Goal: Transaction & Acquisition: Download file/media

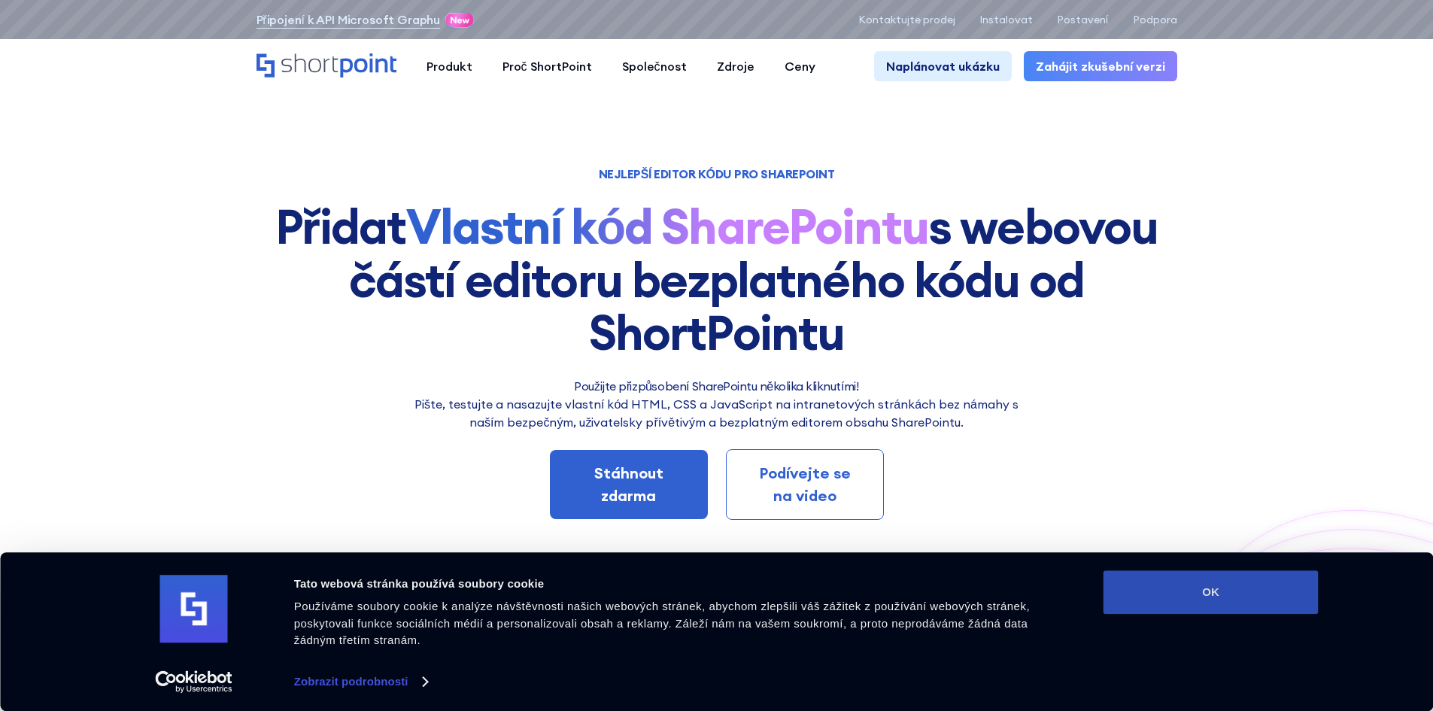
click at [1140, 593] on button "OK" at bounding box center [1210, 592] width 215 height 44
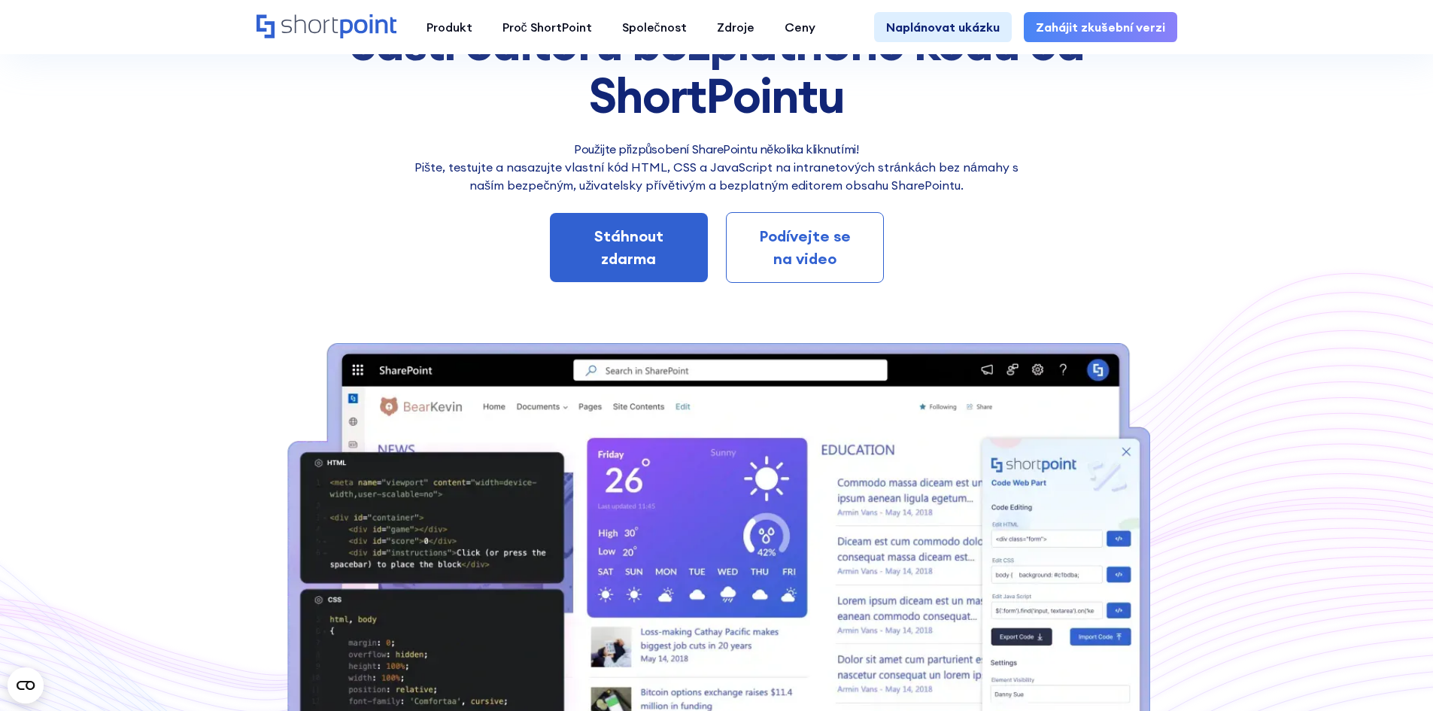
scroll to position [226, 0]
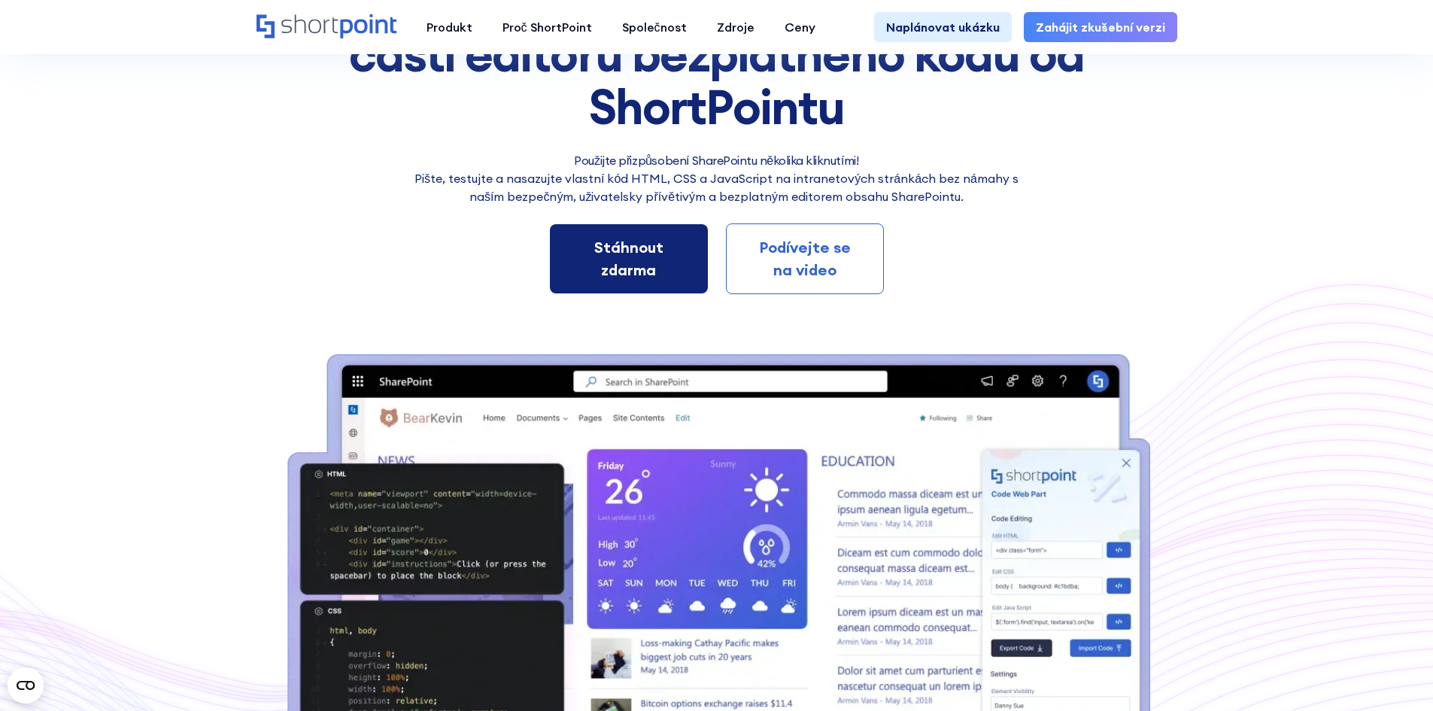
click at [678, 251] on div "Stáhnout zdarma" at bounding box center [629, 258] width 110 height 45
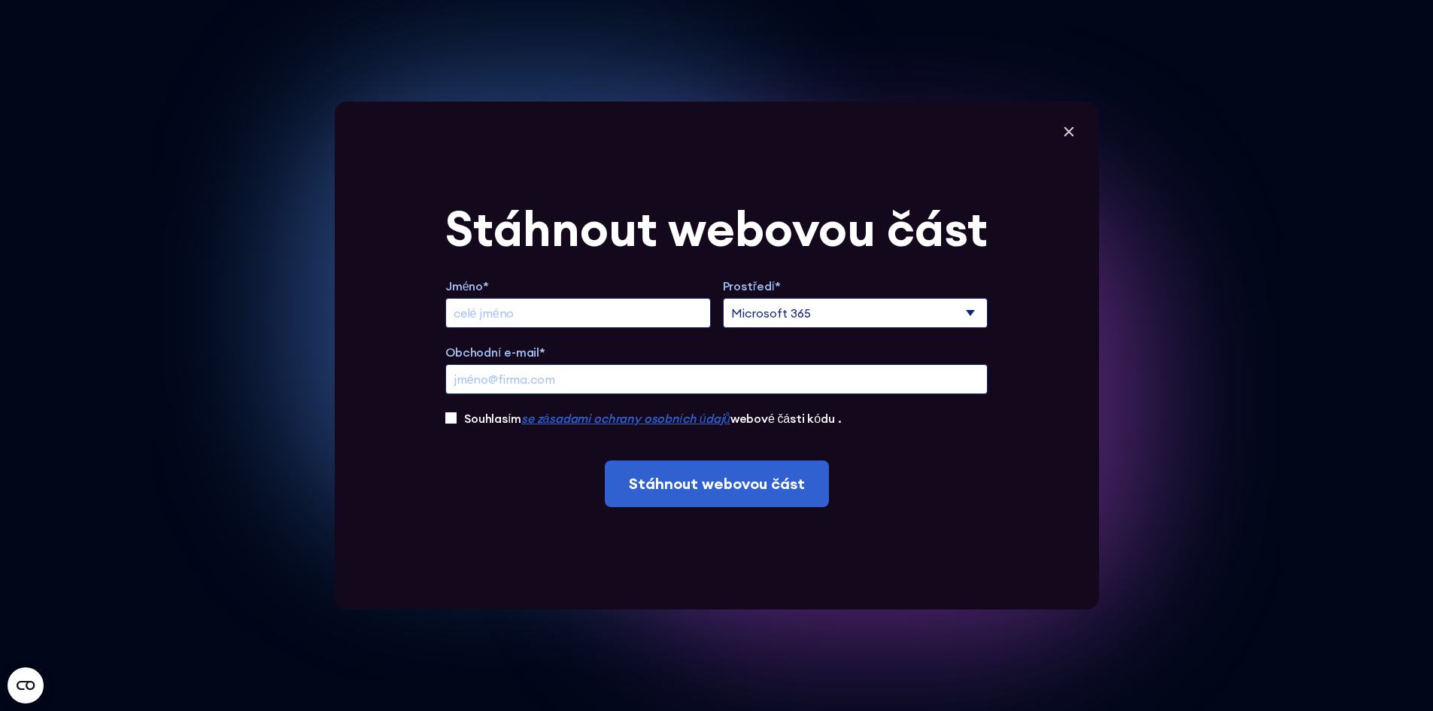
click at [744, 320] on select "Microsoft 365 SharePoint Online SharePoint 2019 (místní)" at bounding box center [855, 313] width 265 height 30
select select "SharePoint 2019 (On-Premise)"
click at [727, 298] on select "Microsoft 365 SharePoint Online SharePoint 2019 (místní)" at bounding box center [855, 313] width 265 height 30
click at [654, 313] on input "Prodloužit zkušební verzi" at bounding box center [577, 313] width 265 height 30
type input "Jan Válek"
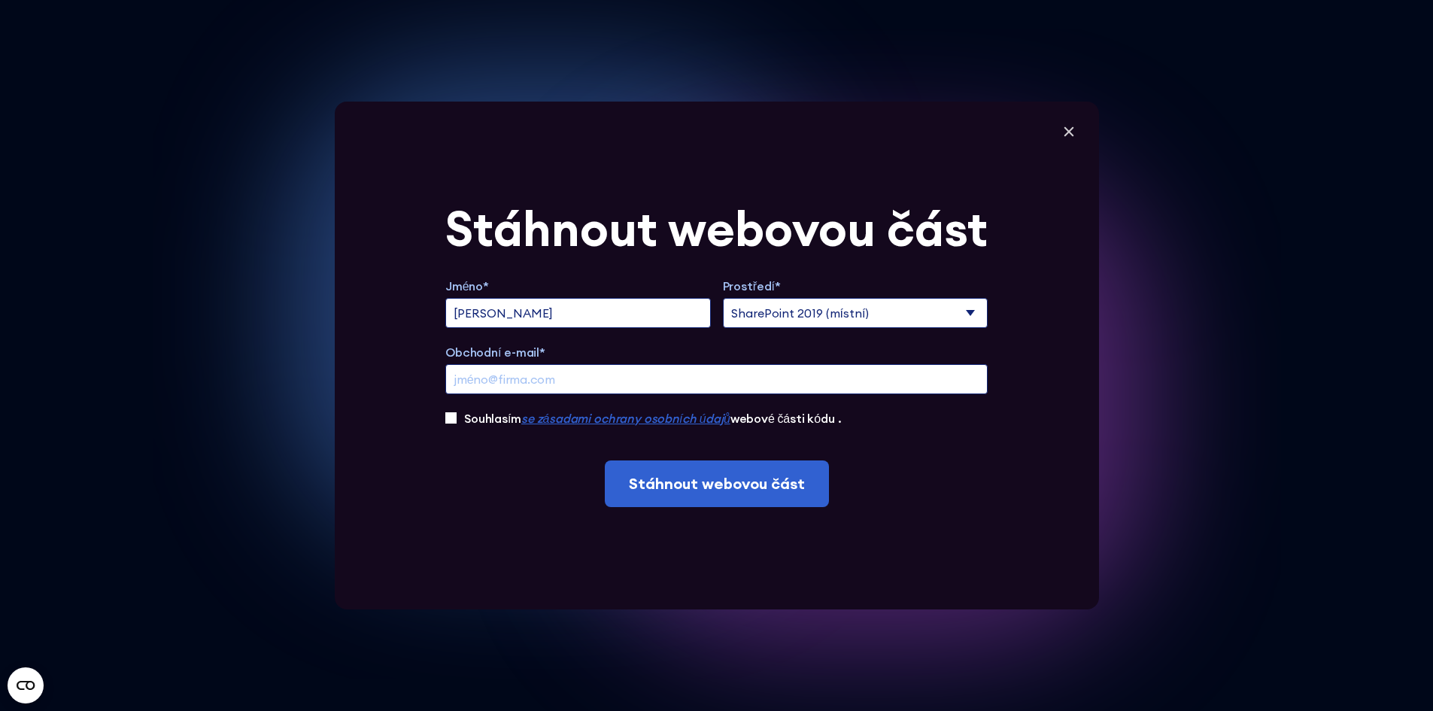
type input "jan_valek@volny.cz"
click at [456, 416] on input "Souhlasím se zásadami ochrany osobních údajů webové části kódu ." at bounding box center [450, 417] width 11 height 11
checkbox input "true"
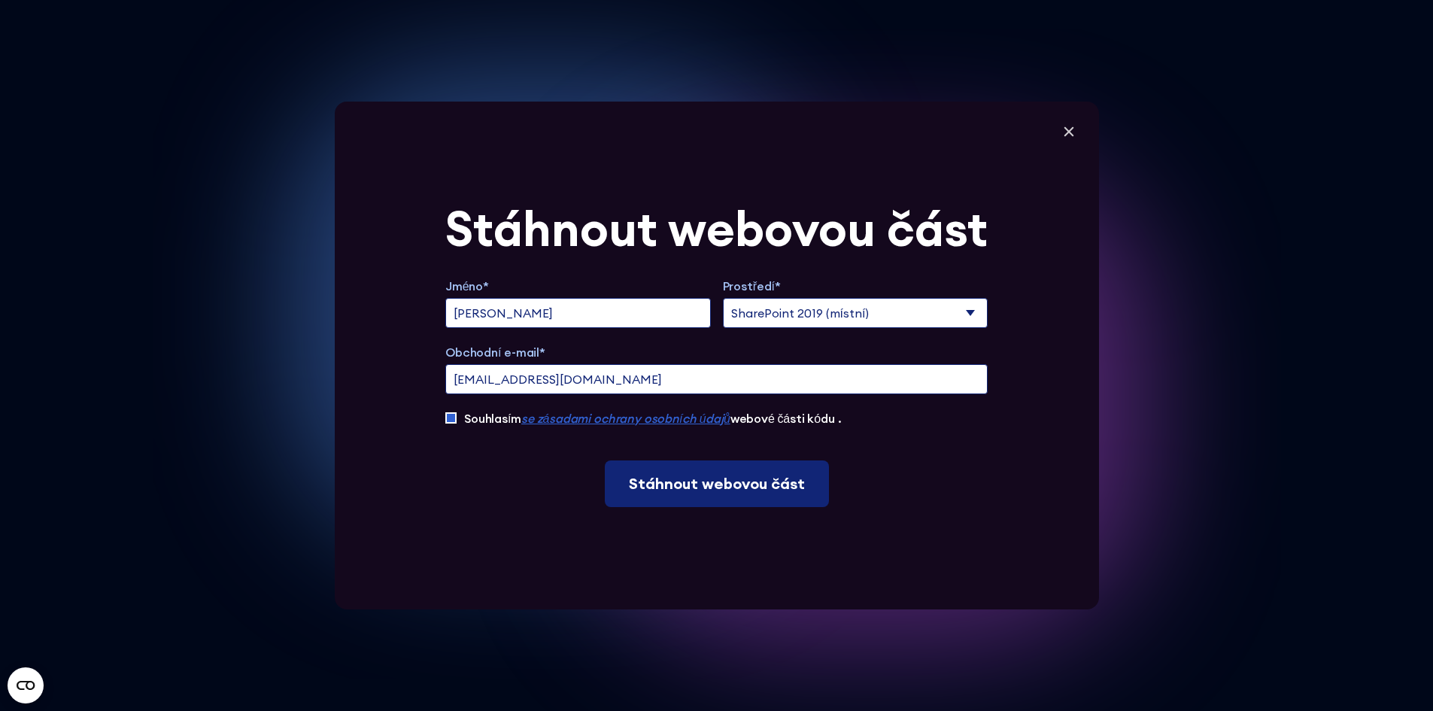
click at [690, 490] on input "Stáhnout webovou část" at bounding box center [717, 483] width 224 height 47
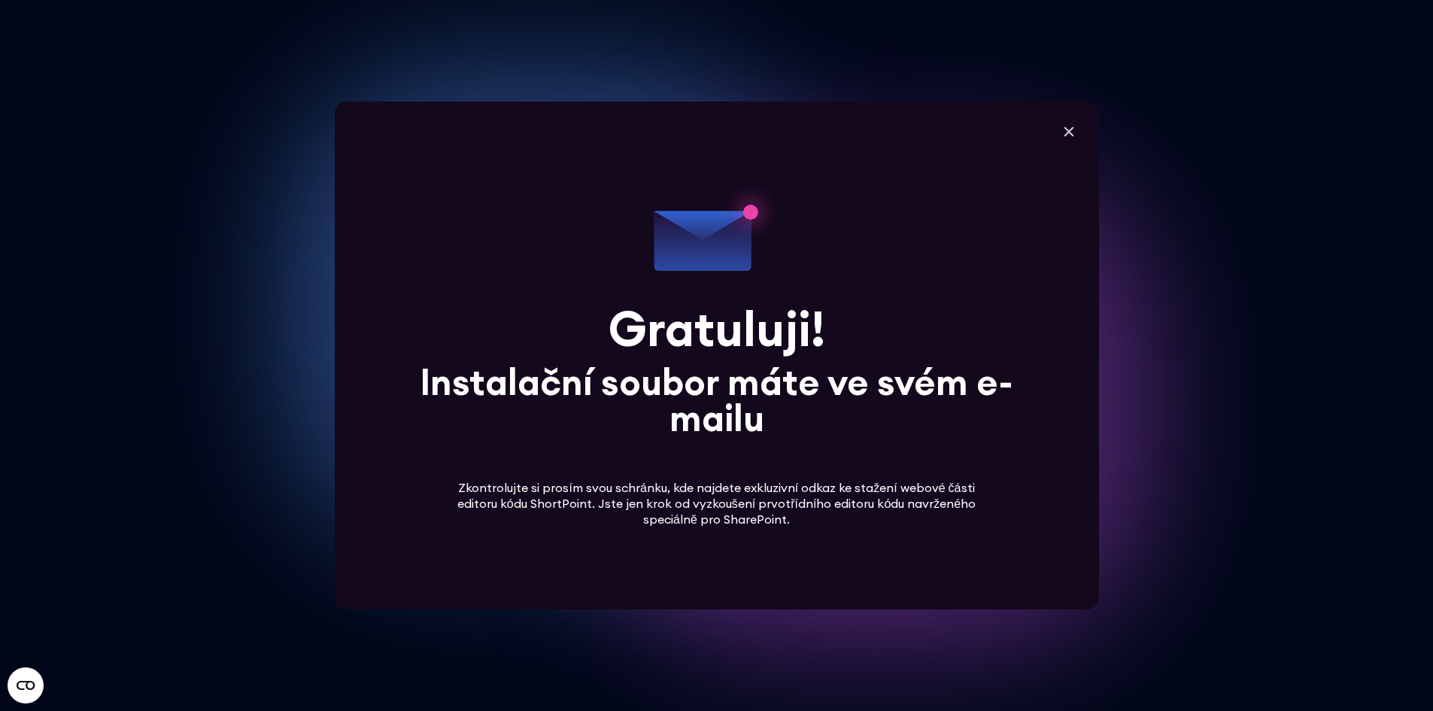
scroll to position [451, 0]
click at [1073, 132] on icon at bounding box center [1068, 132] width 10 height 10
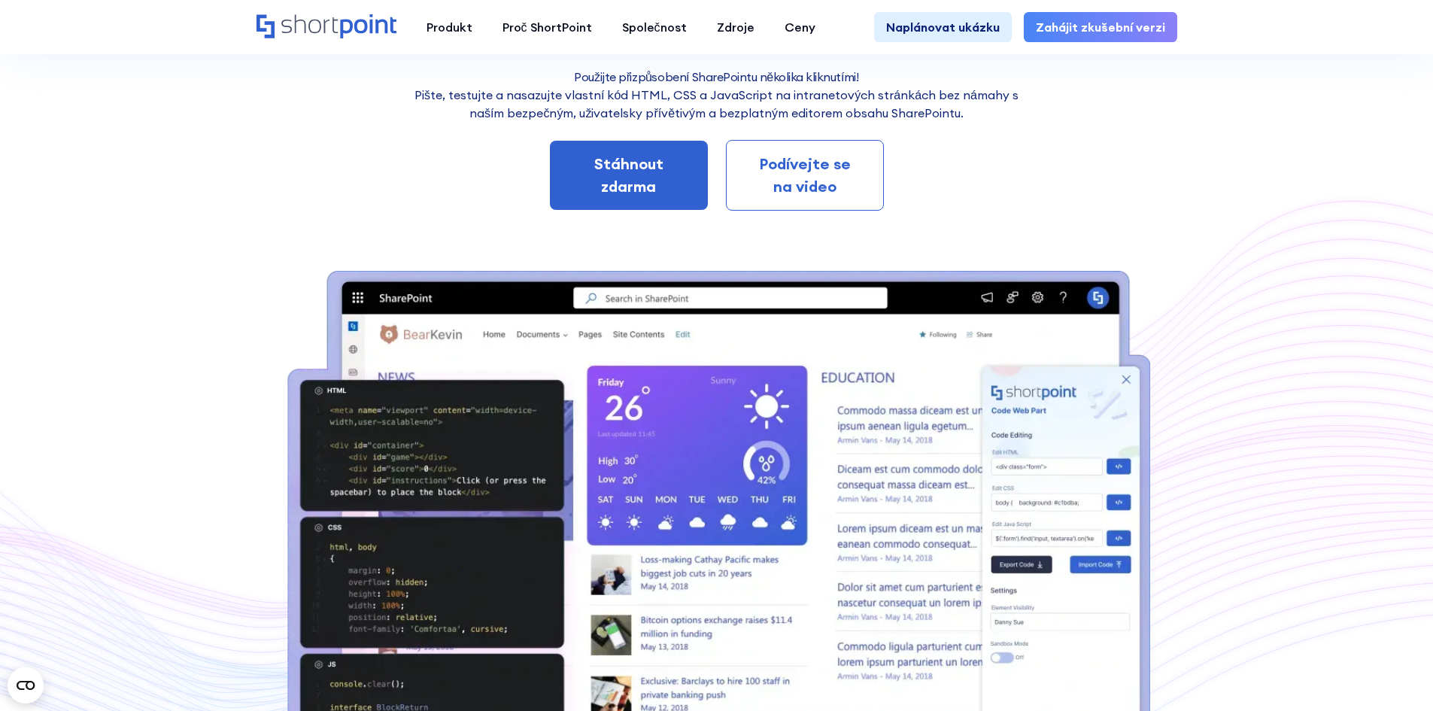
scroll to position [75, 0]
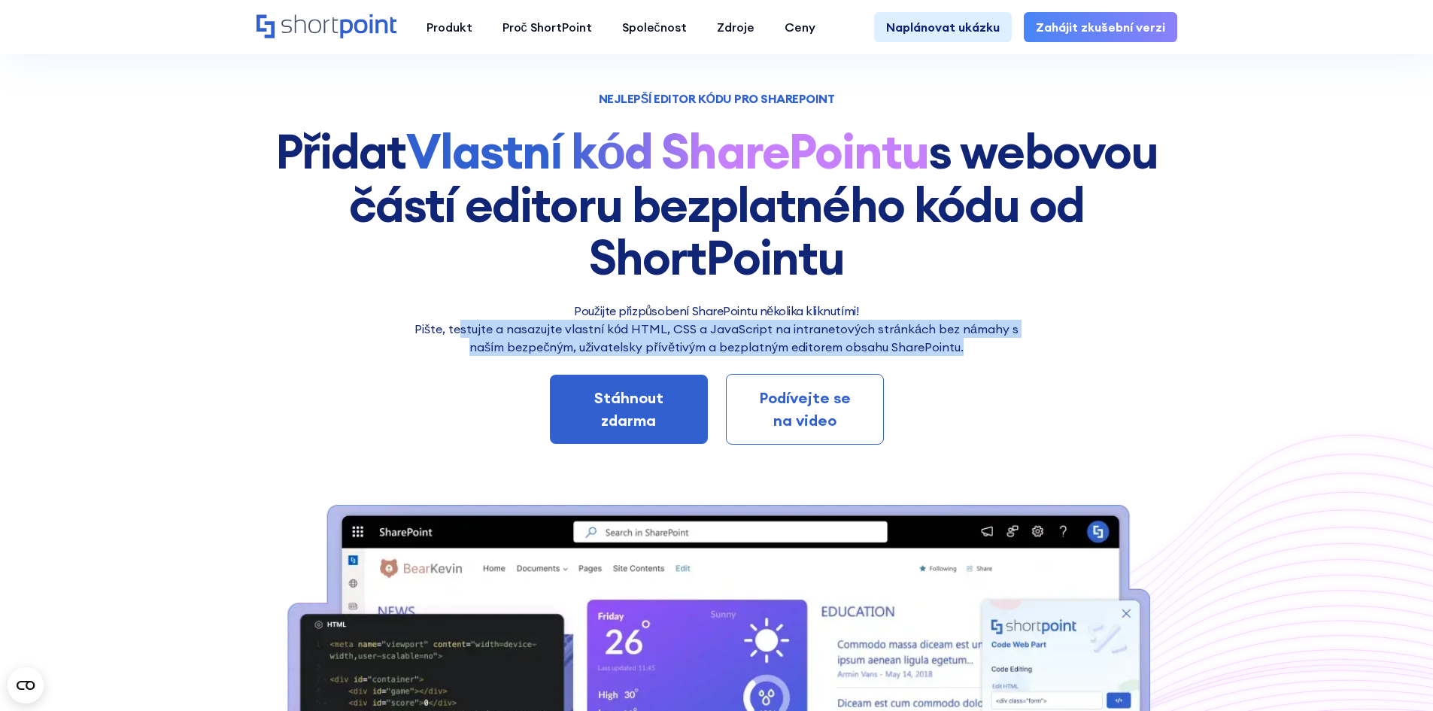
drag, startPoint x: 467, startPoint y: 333, endPoint x: 1012, endPoint y: 344, distance: 545.3
click at [1012, 344] on p "Pište, testujte a nasazujte vlastní kód HTML, CSS a JavaScript na intranetových…" at bounding box center [716, 338] width 609 height 36
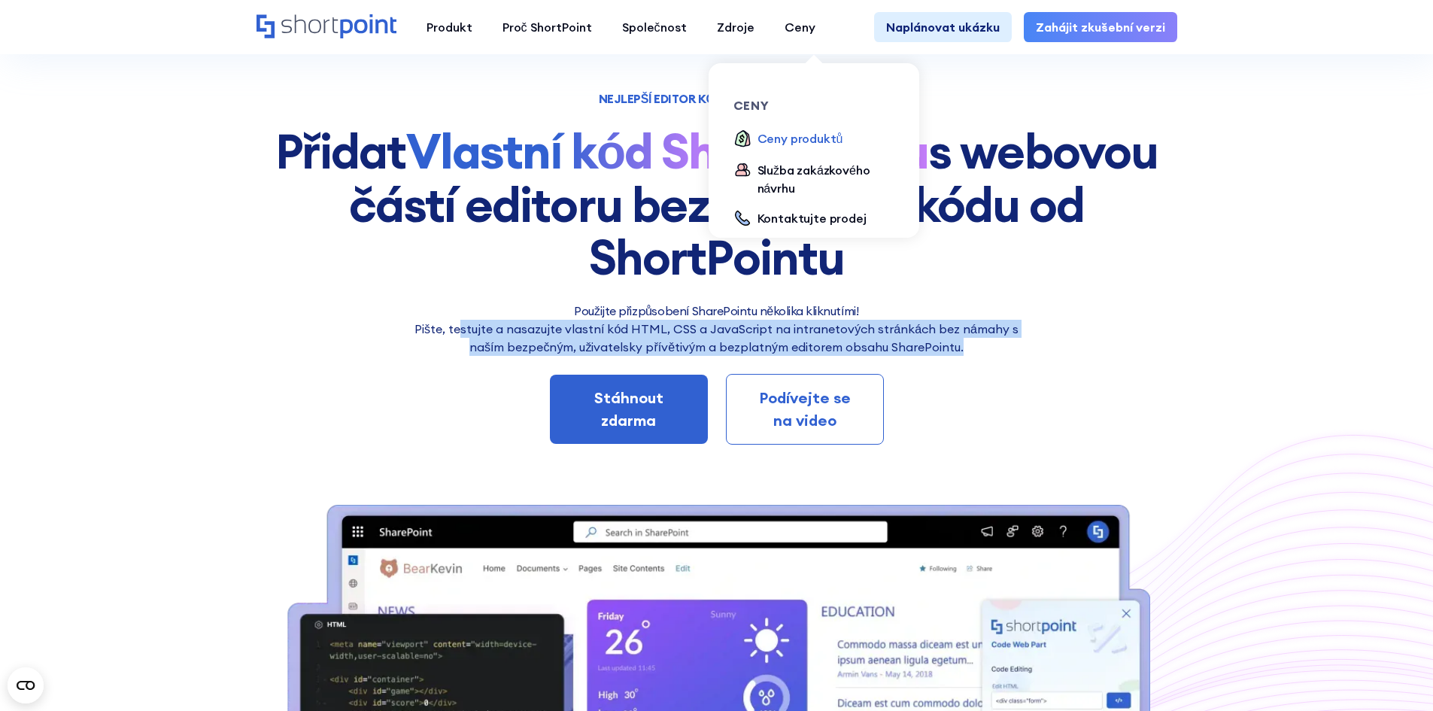
click at [766, 144] on font "Ceny produktů" at bounding box center [800, 138] width 86 height 15
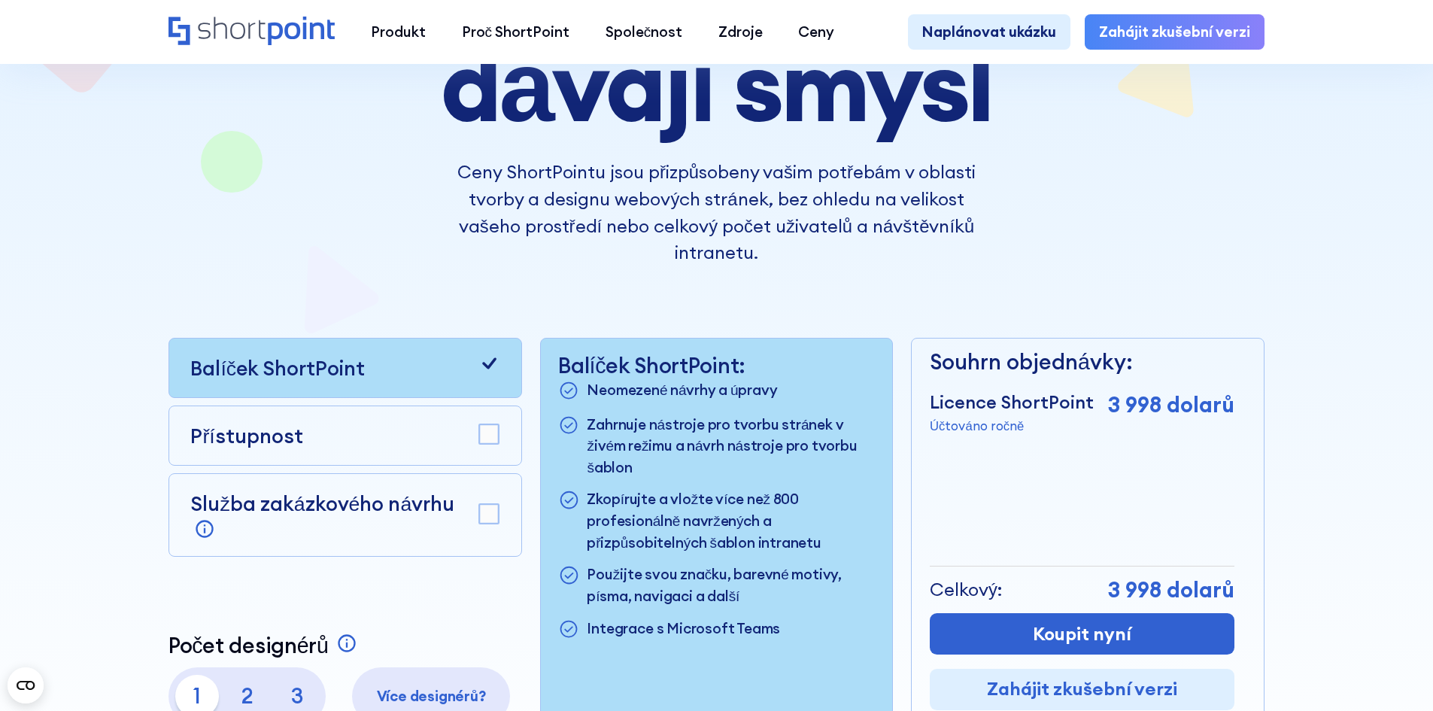
scroll to position [226, 0]
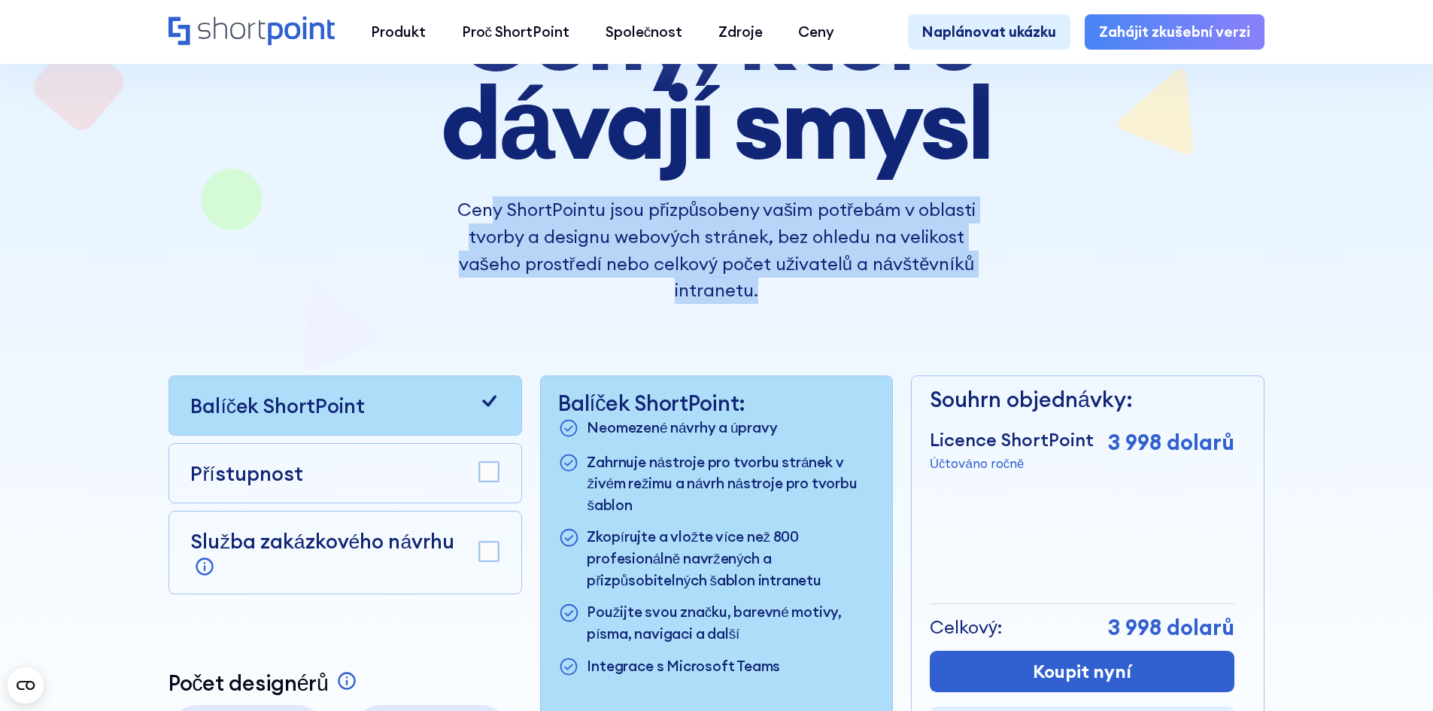
drag, startPoint x: 487, startPoint y: 220, endPoint x: 966, endPoint y: 295, distance: 484.9
click at [966, 295] on p "Ceny ShortPointu jsou přizpůsobeny vašim potřebám v oblasti tvorby a designu we…" at bounding box center [715, 250] width 537 height 108
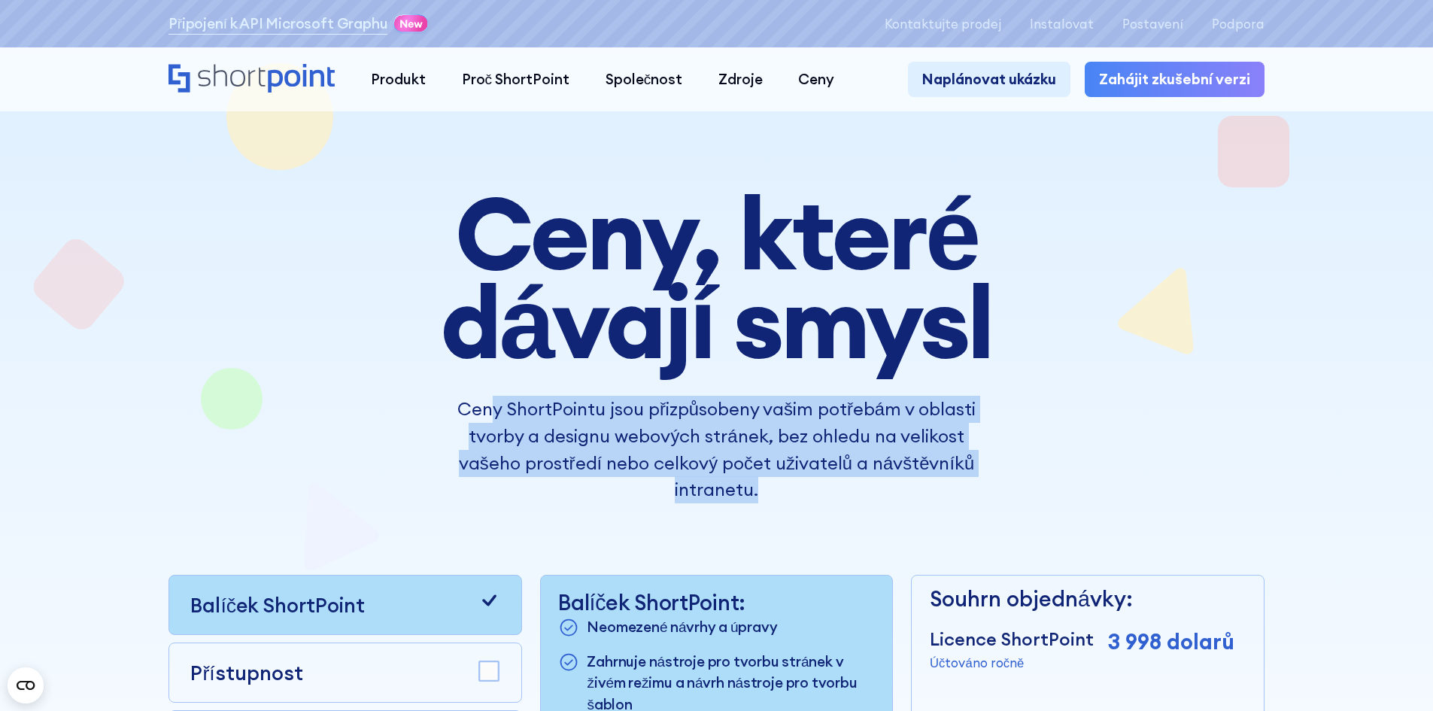
scroll to position [0, 0]
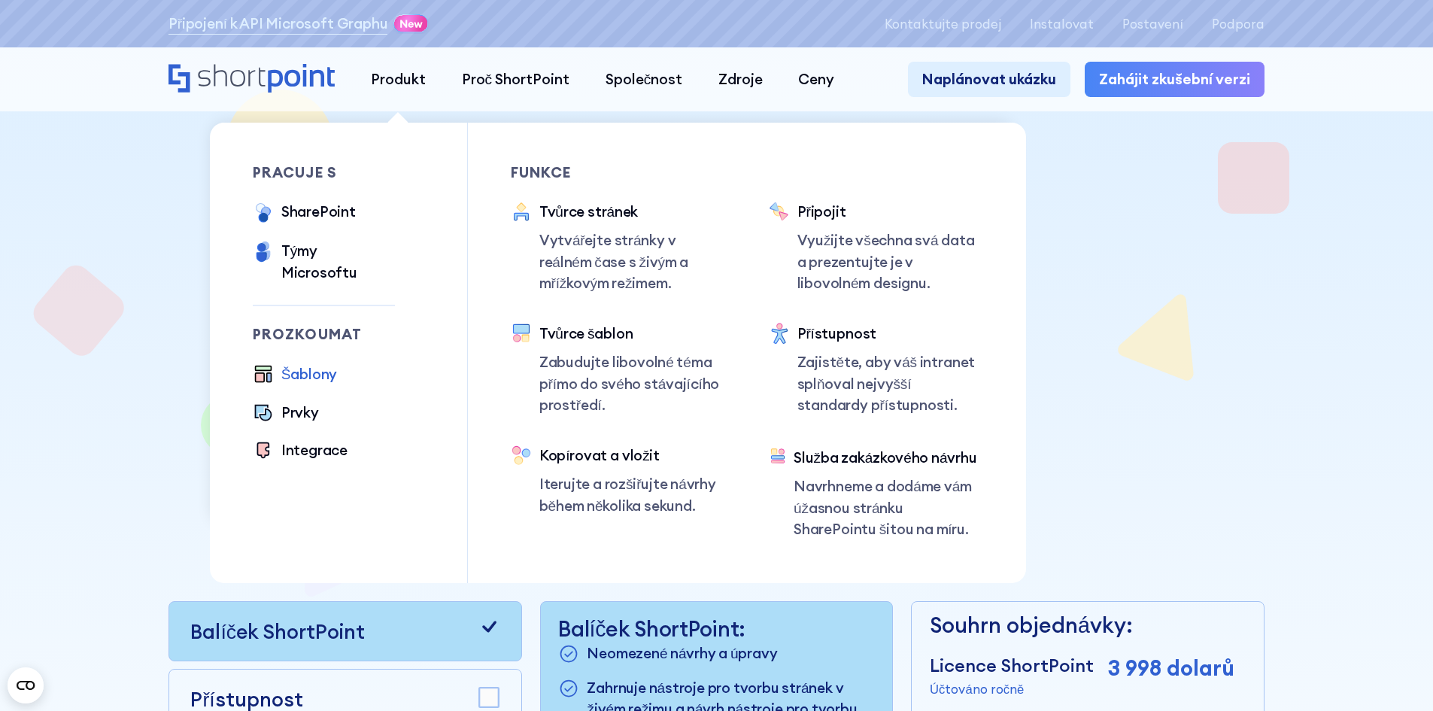
click at [317, 365] on font "Šablony" at bounding box center [309, 374] width 56 height 18
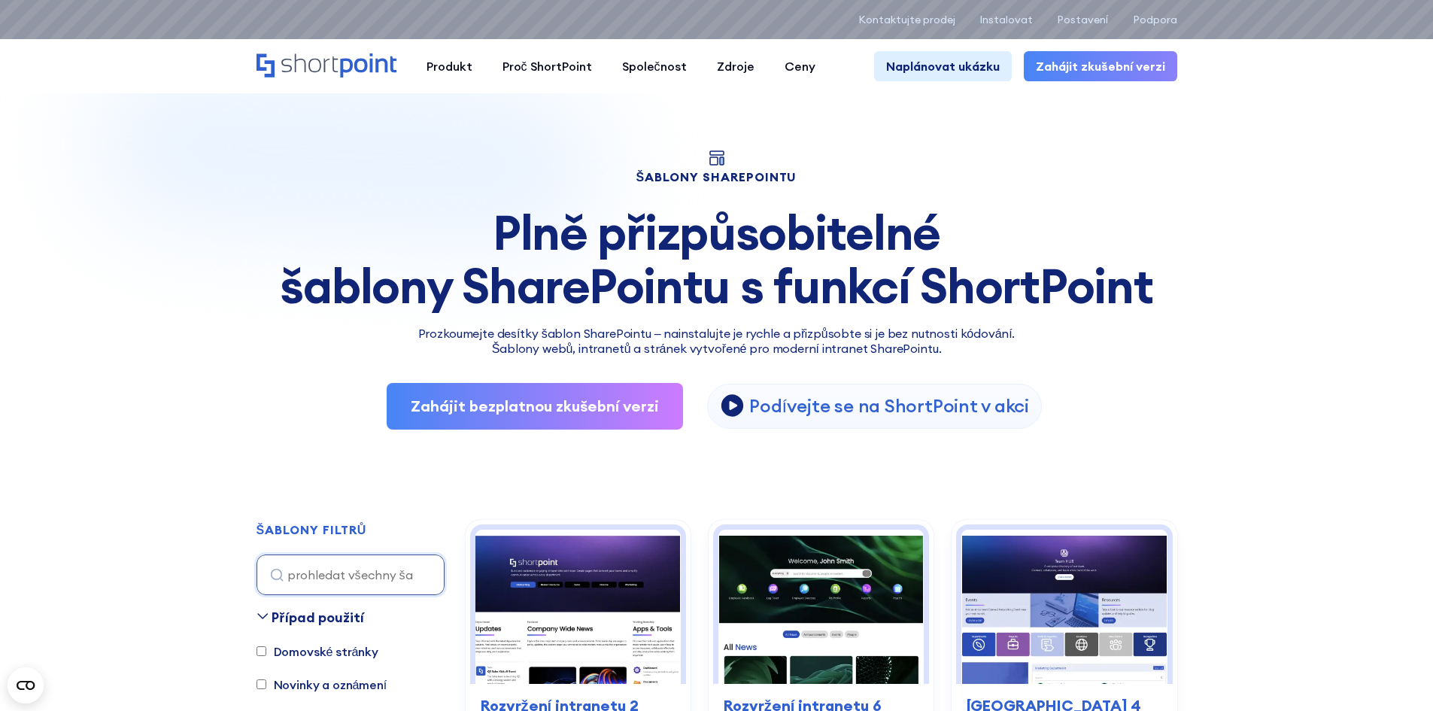
click at [342, 67] on icon "Domov" at bounding box center [368, 65] width 56 height 24
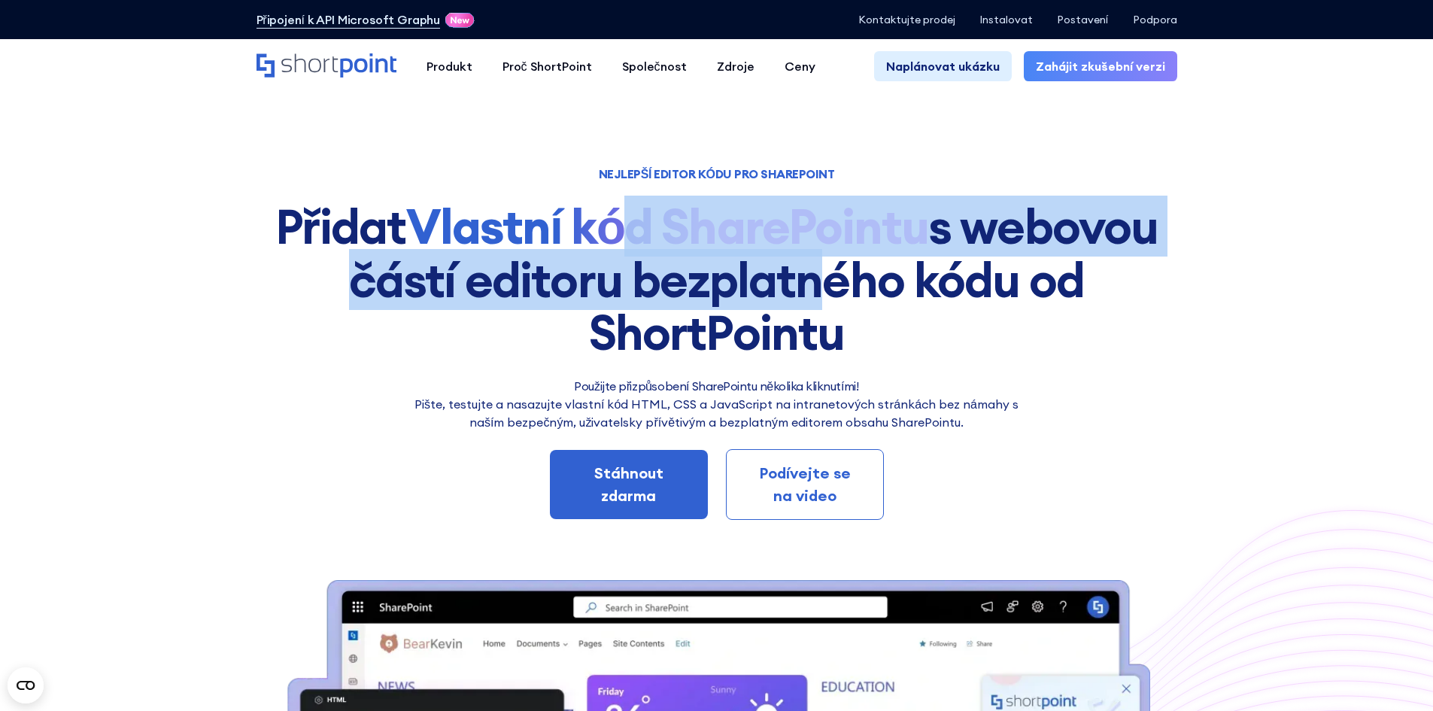
drag, startPoint x: 711, startPoint y: 241, endPoint x: 828, endPoint y: 283, distance: 124.4
click at [828, 283] on h1 "Přidat Vlastní kód SharePointu s webovou částí editoru bezplatného kódu od Shor…" at bounding box center [716, 279] width 920 height 159
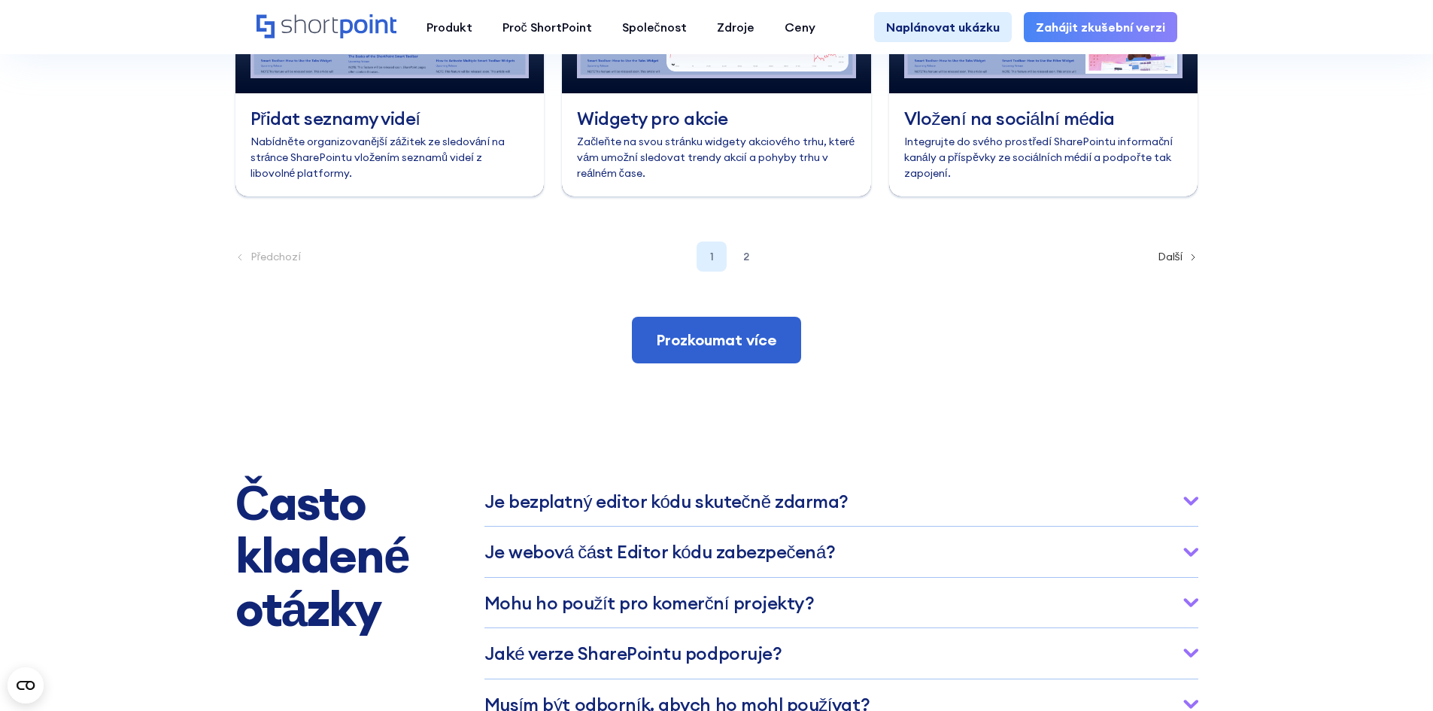
scroll to position [6942, 0]
